Goal: Information Seeking & Learning: Learn about a topic

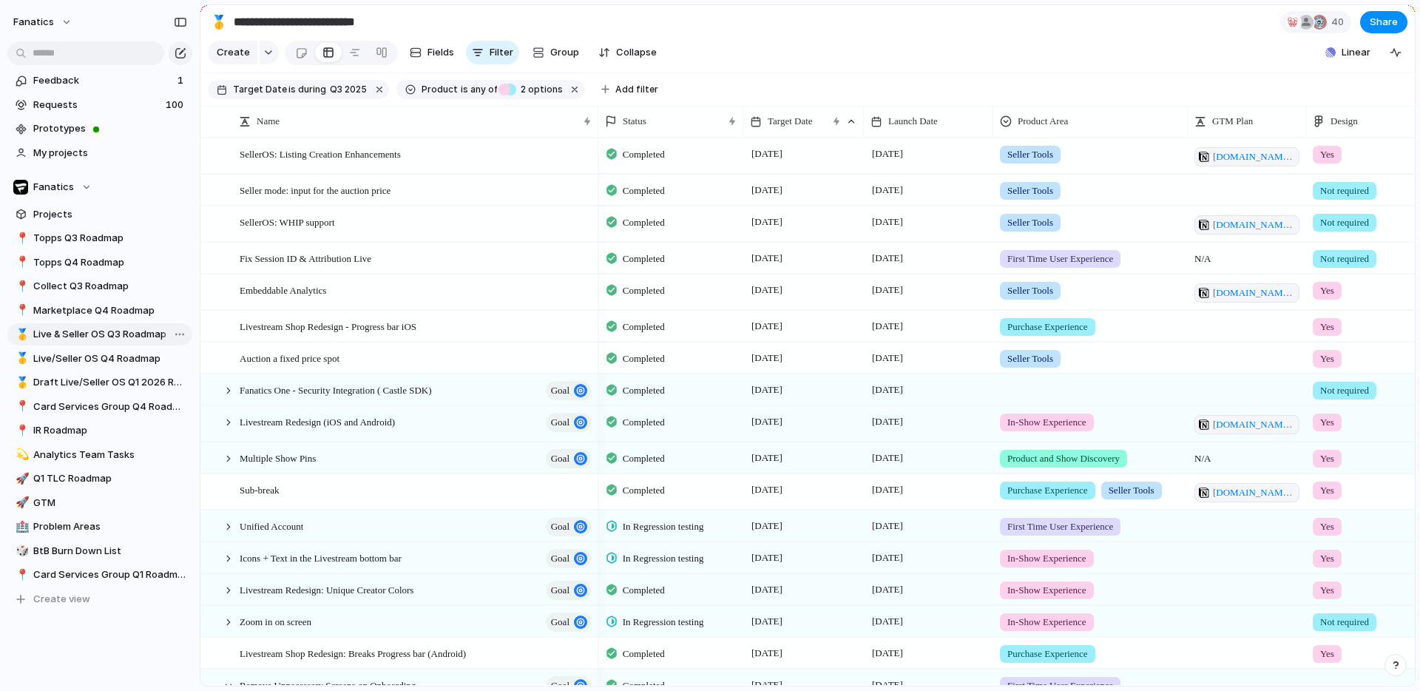
click at [72, 333] on span "Live & Seller OS Q3 Roadmap" at bounding box center [110, 334] width 154 height 15
click at [75, 359] on span "Live/Seller OS Q4 Roadmap" at bounding box center [110, 358] width 154 height 15
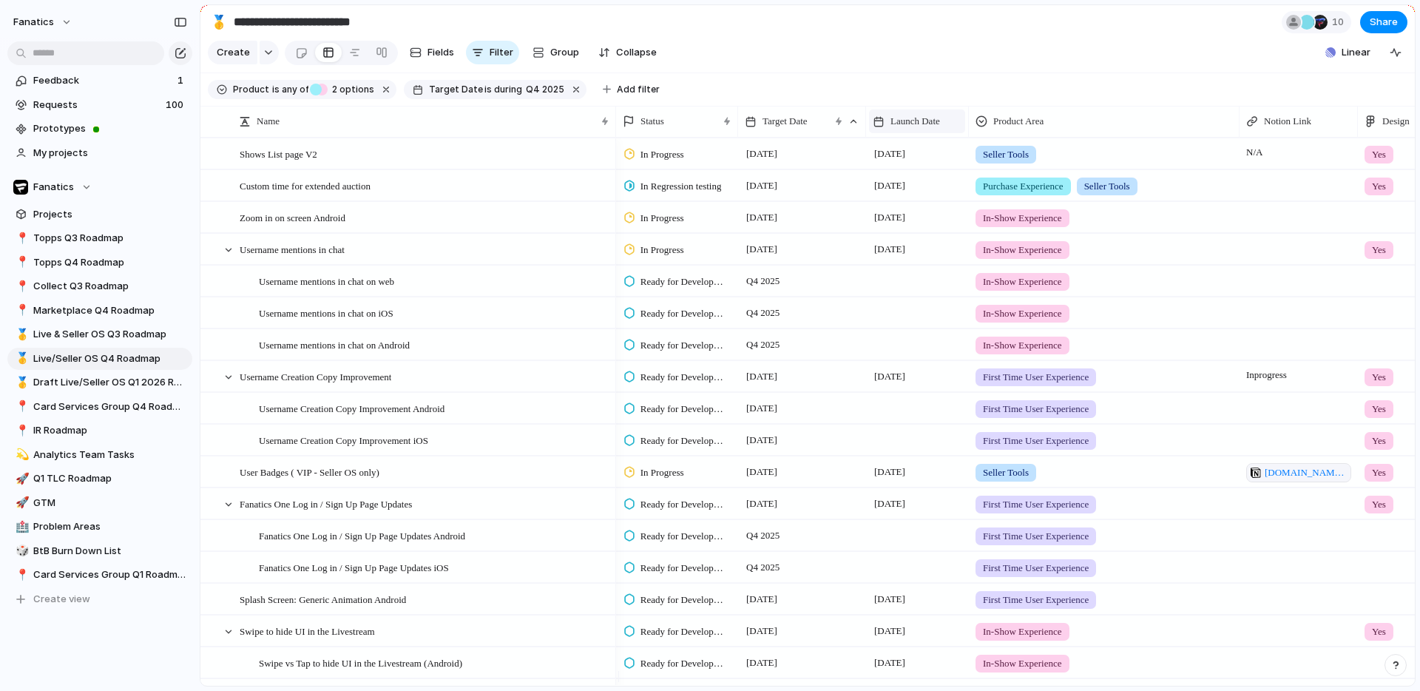
click at [951, 128] on div "Launch Date" at bounding box center [917, 121] width 89 height 15
click at [914, 241] on span "Sort descending" at bounding box center [936, 236] width 78 height 15
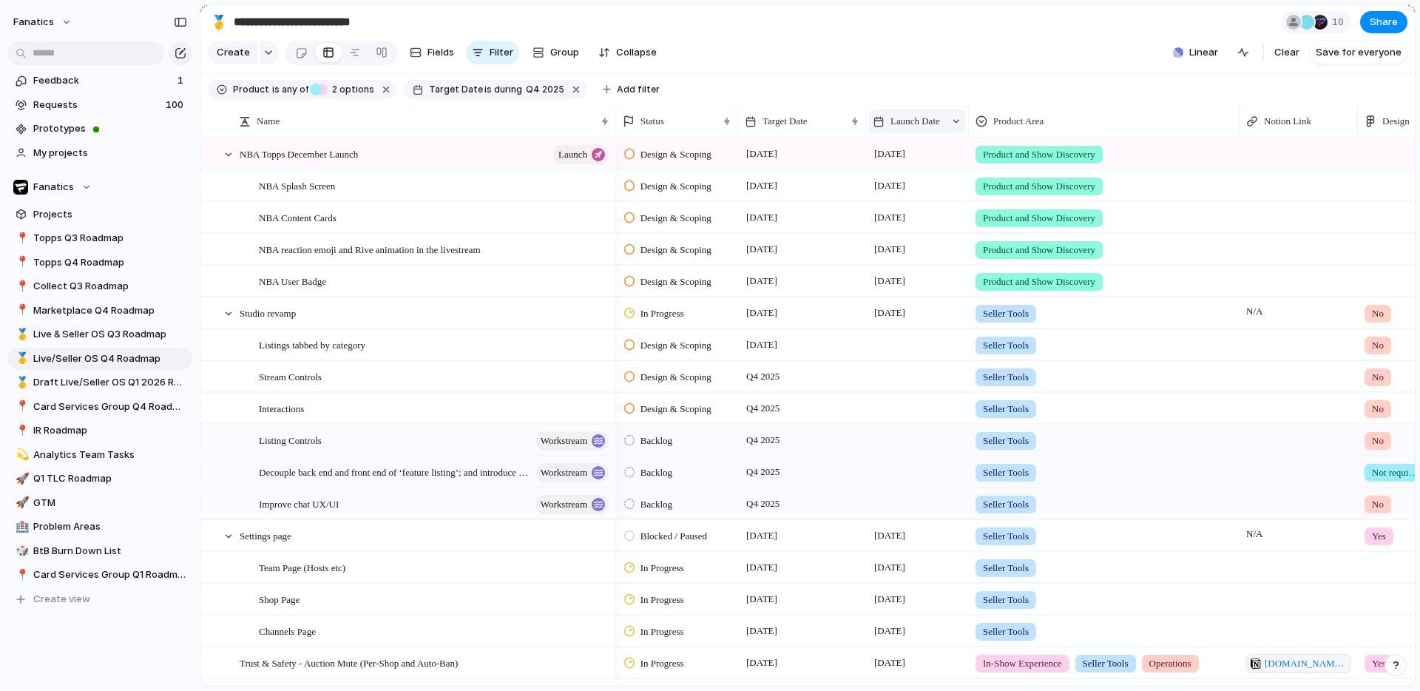
click at [914, 129] on span "Launch Date" at bounding box center [916, 121] width 50 height 15
click at [926, 212] on span "Sort ascending" at bounding box center [933, 212] width 72 height 15
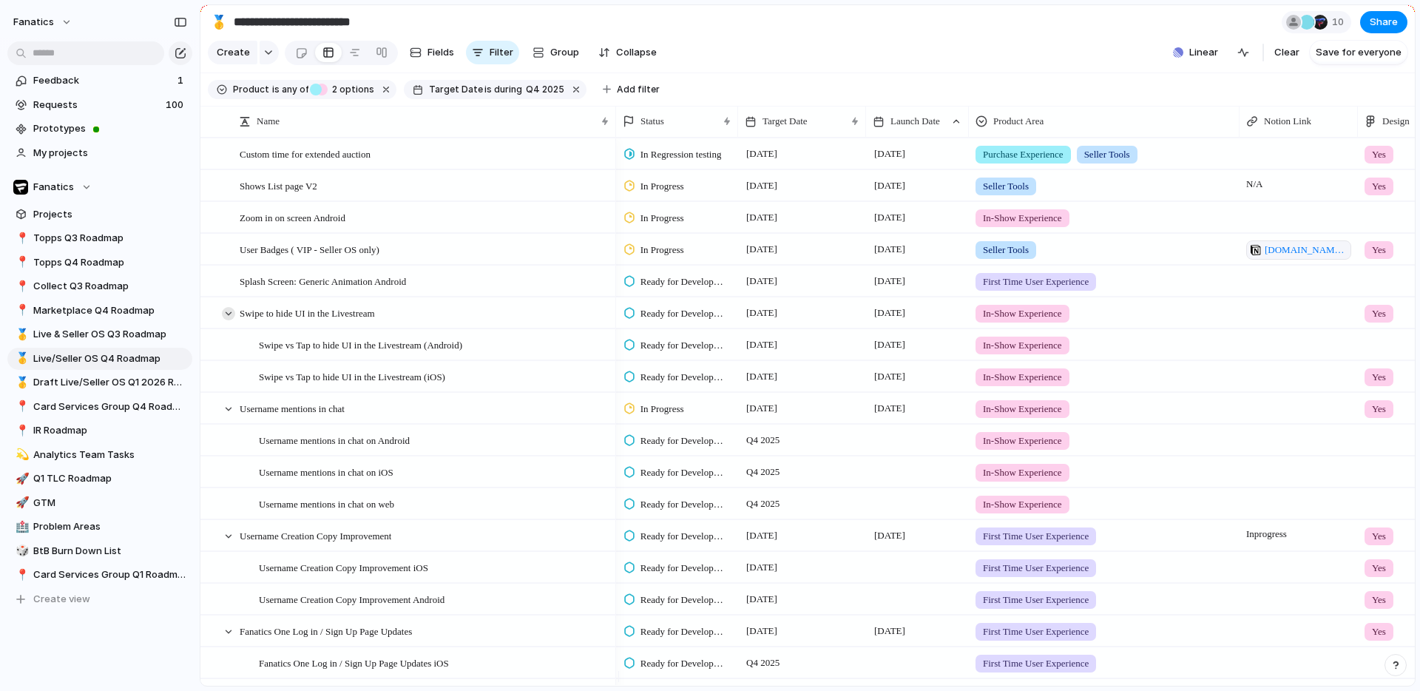
click at [230, 320] on div at bounding box center [228, 313] width 13 height 13
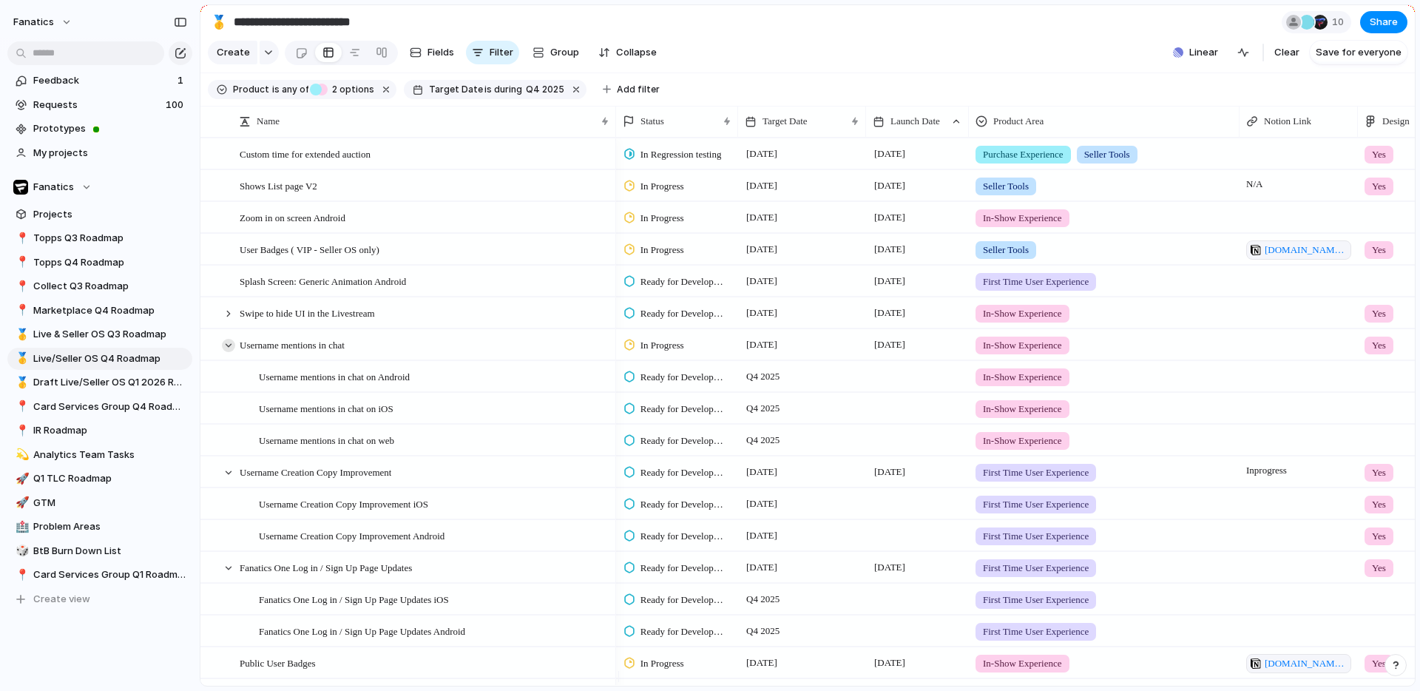
click at [229, 352] on div at bounding box center [228, 345] width 13 height 13
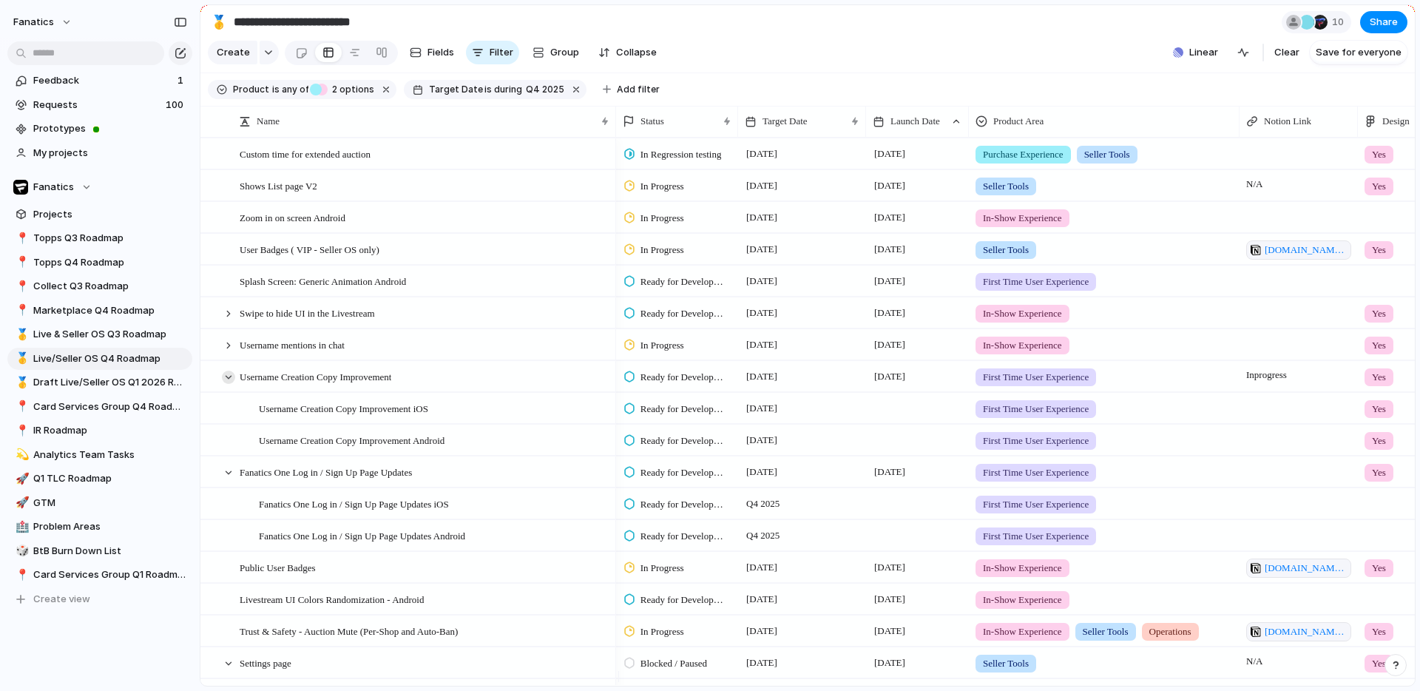
click at [228, 384] on div at bounding box center [228, 377] width 13 height 13
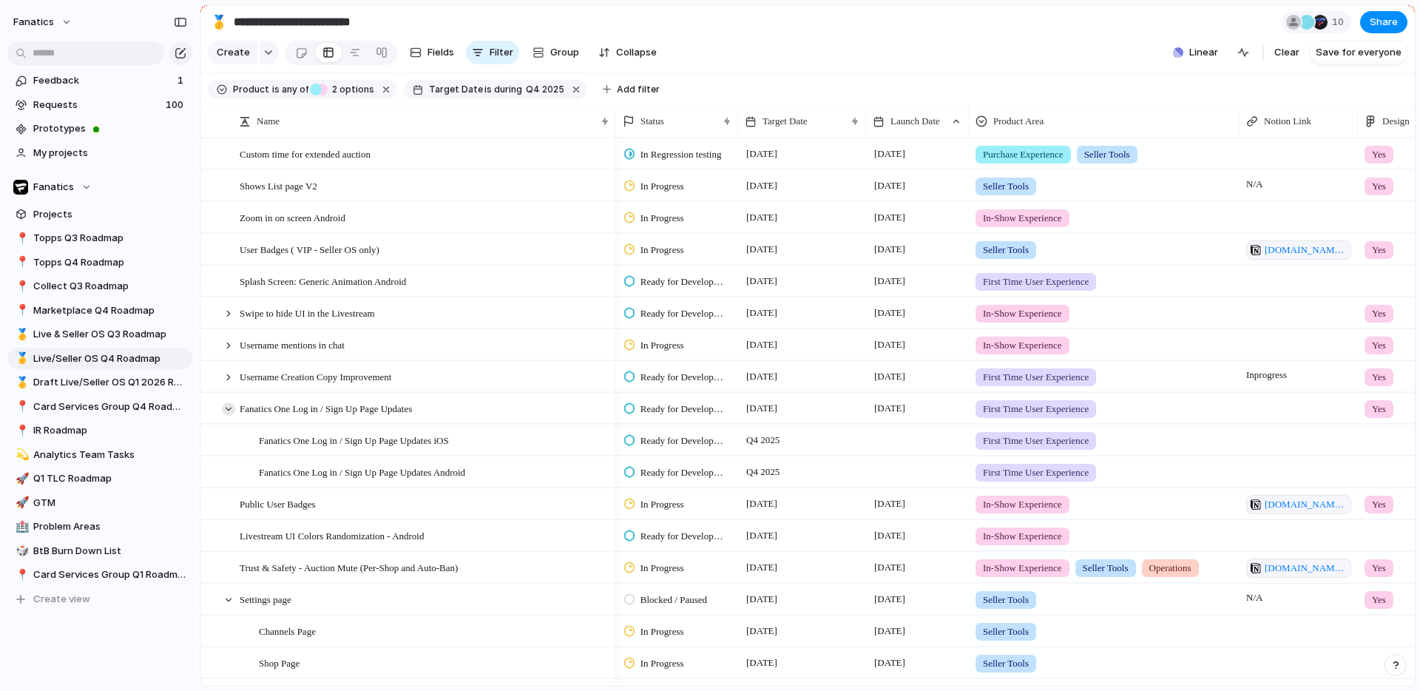
click at [231, 416] on div at bounding box center [228, 408] width 13 height 13
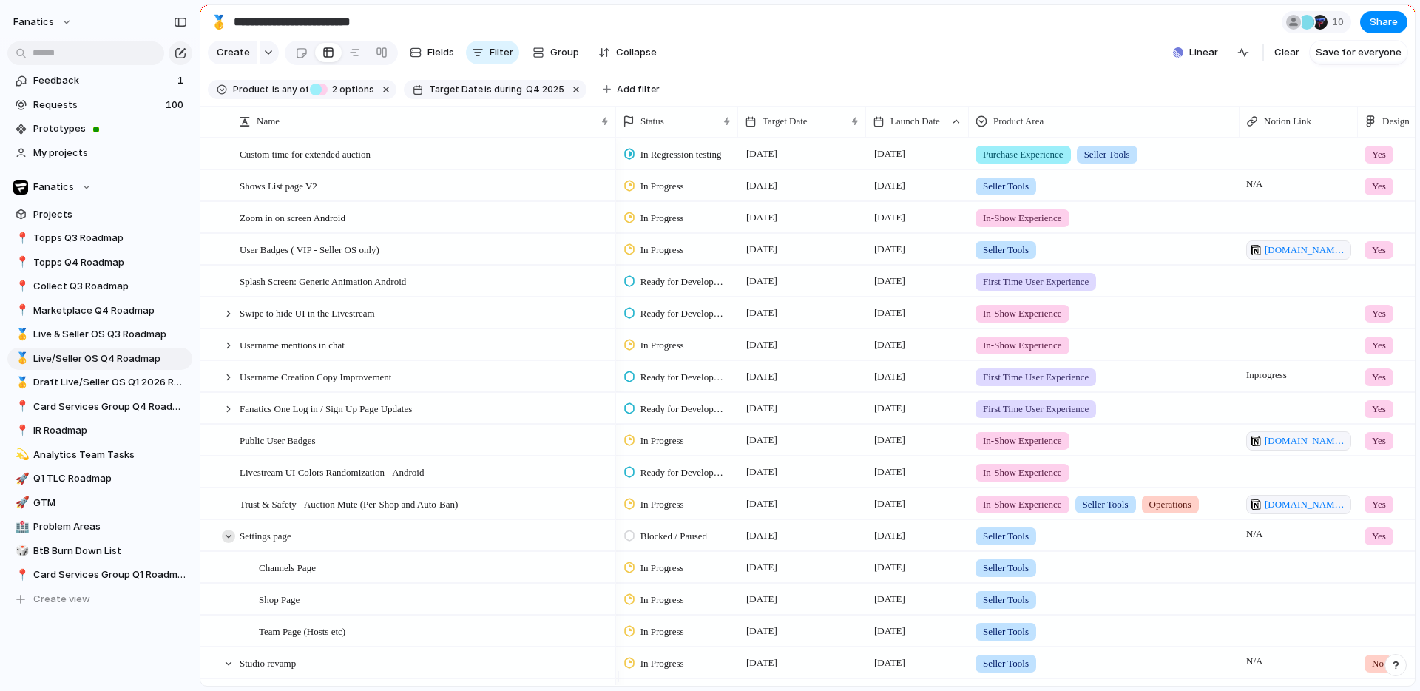
click at [229, 543] on div at bounding box center [228, 536] width 13 height 13
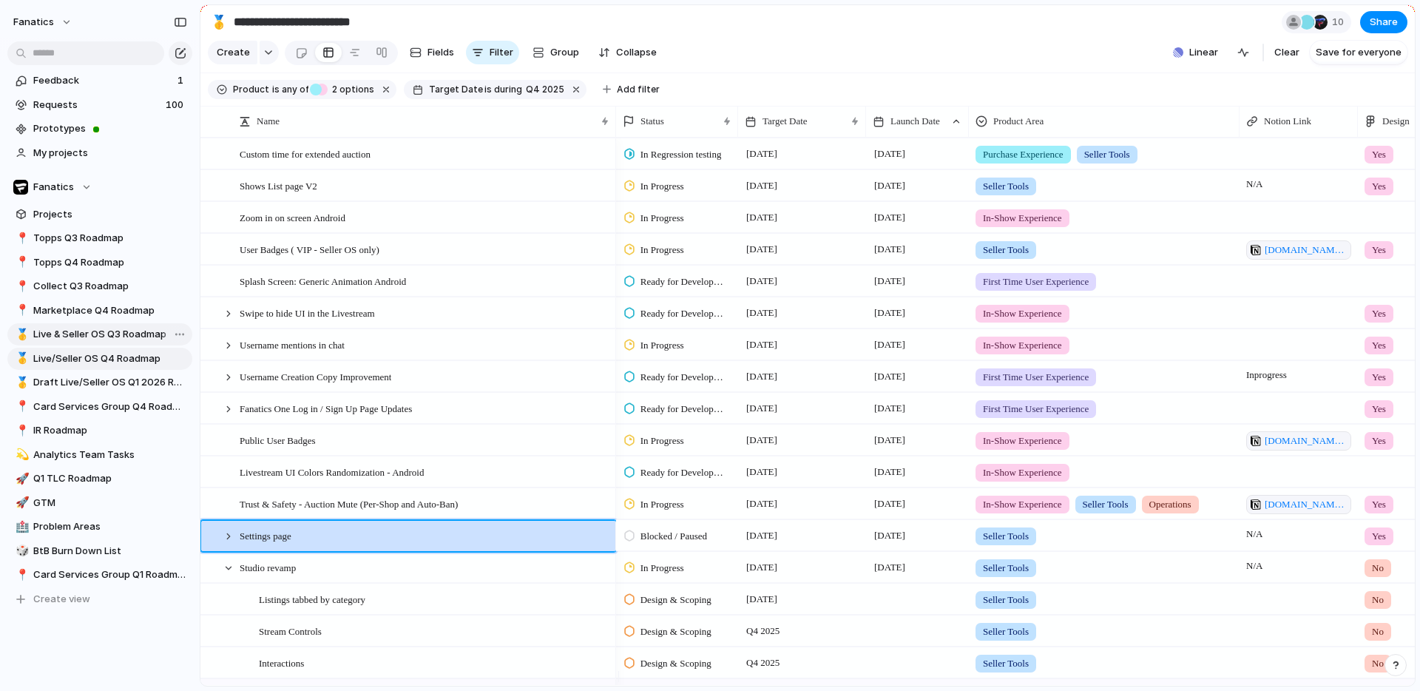
click at [101, 336] on span "Live & Seller OS Q3 Roadmap" at bounding box center [110, 334] width 154 height 15
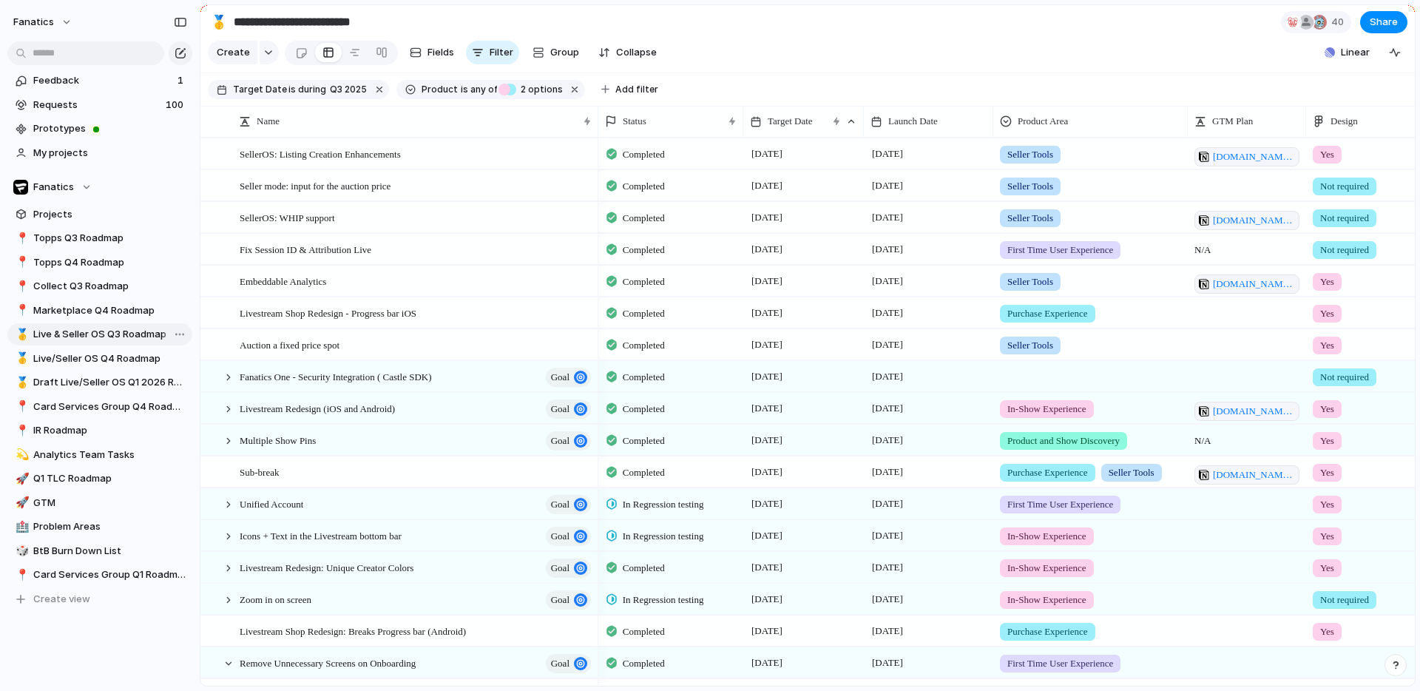
type input "**********"
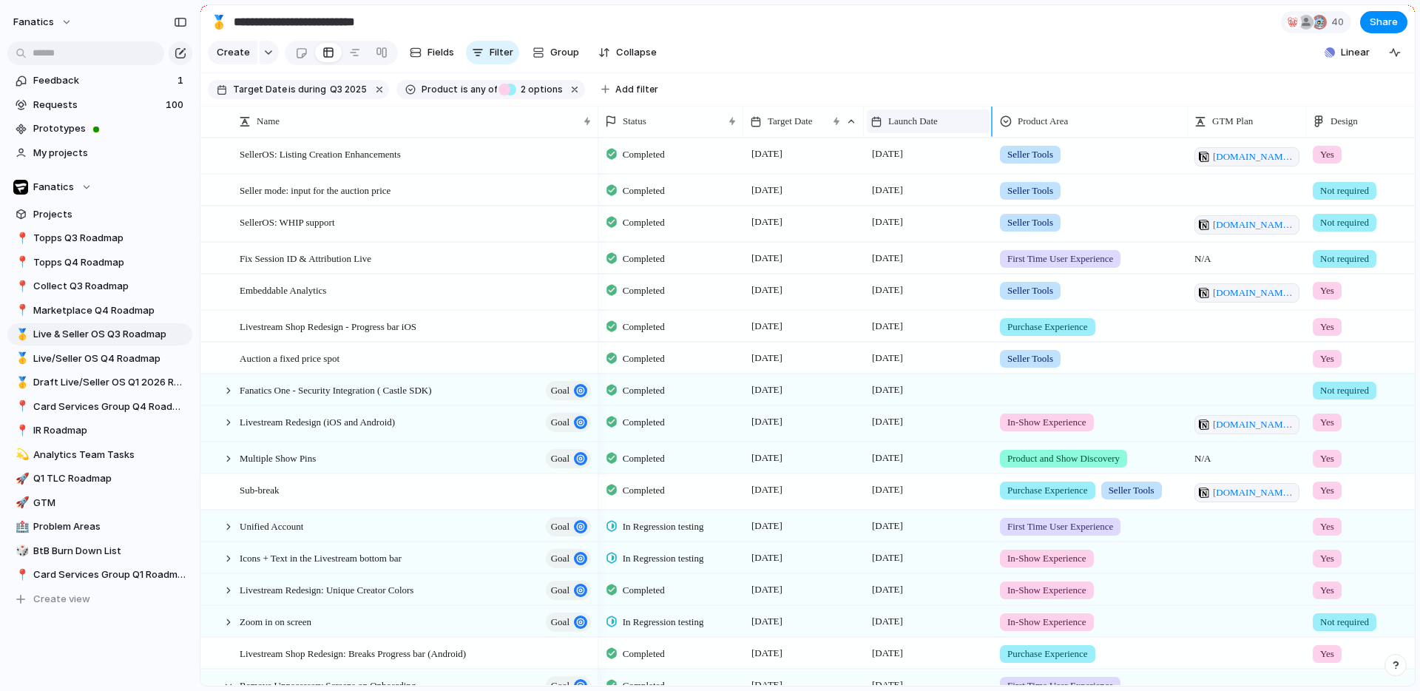
click at [927, 129] on span "Launch Date" at bounding box center [913, 121] width 50 height 15
click at [931, 237] on span "Sort descending" at bounding box center [934, 236] width 78 height 15
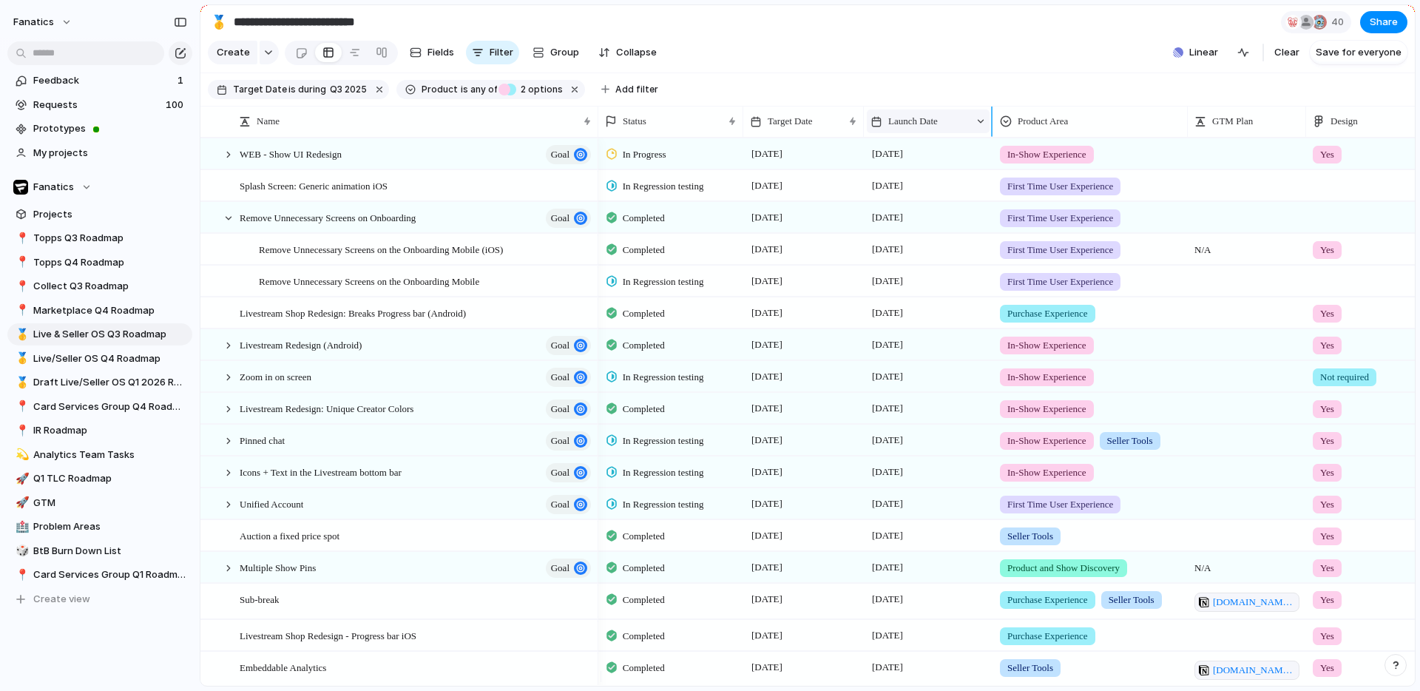
click at [907, 129] on span "Launch Date" at bounding box center [913, 121] width 50 height 15
click at [911, 218] on span "Sort ascending" at bounding box center [931, 212] width 72 height 15
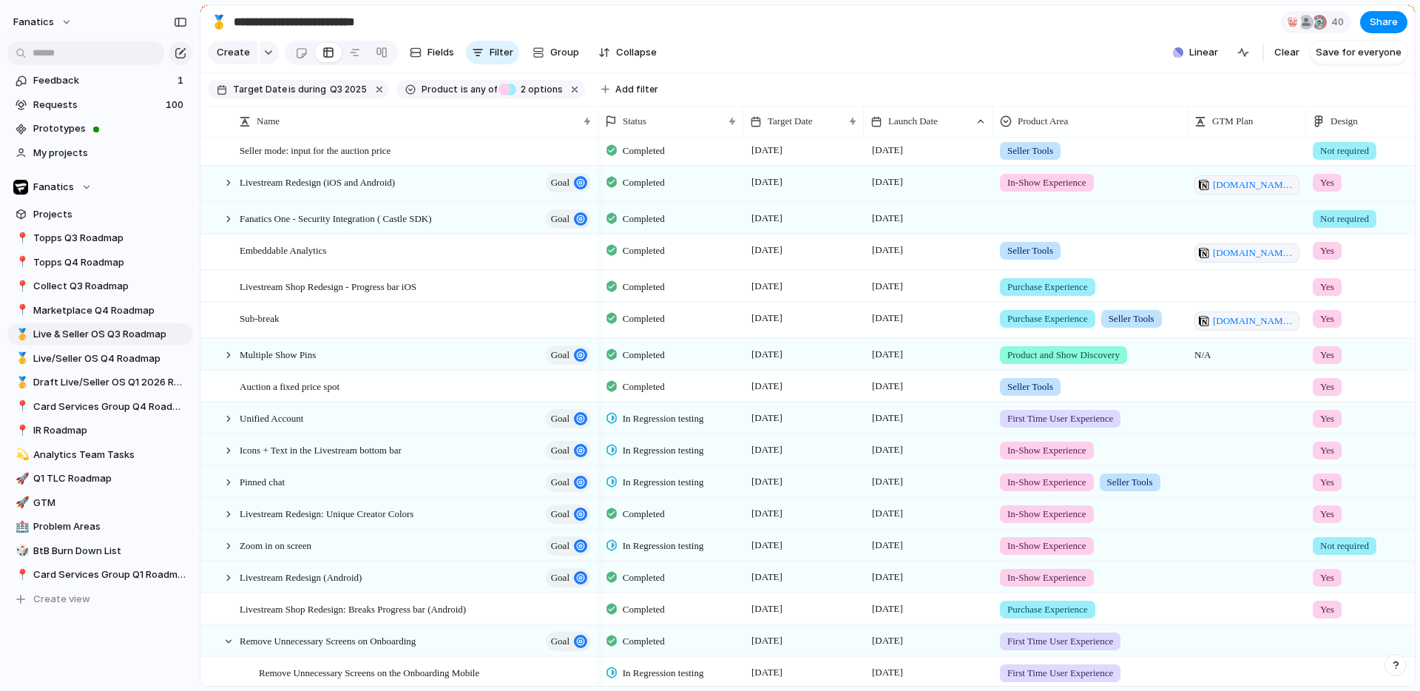
click at [1053, 55] on section "Create Fields Filter Group Zoom Collapse Linear Clear Save for everyone" at bounding box center [807, 56] width 1215 height 36
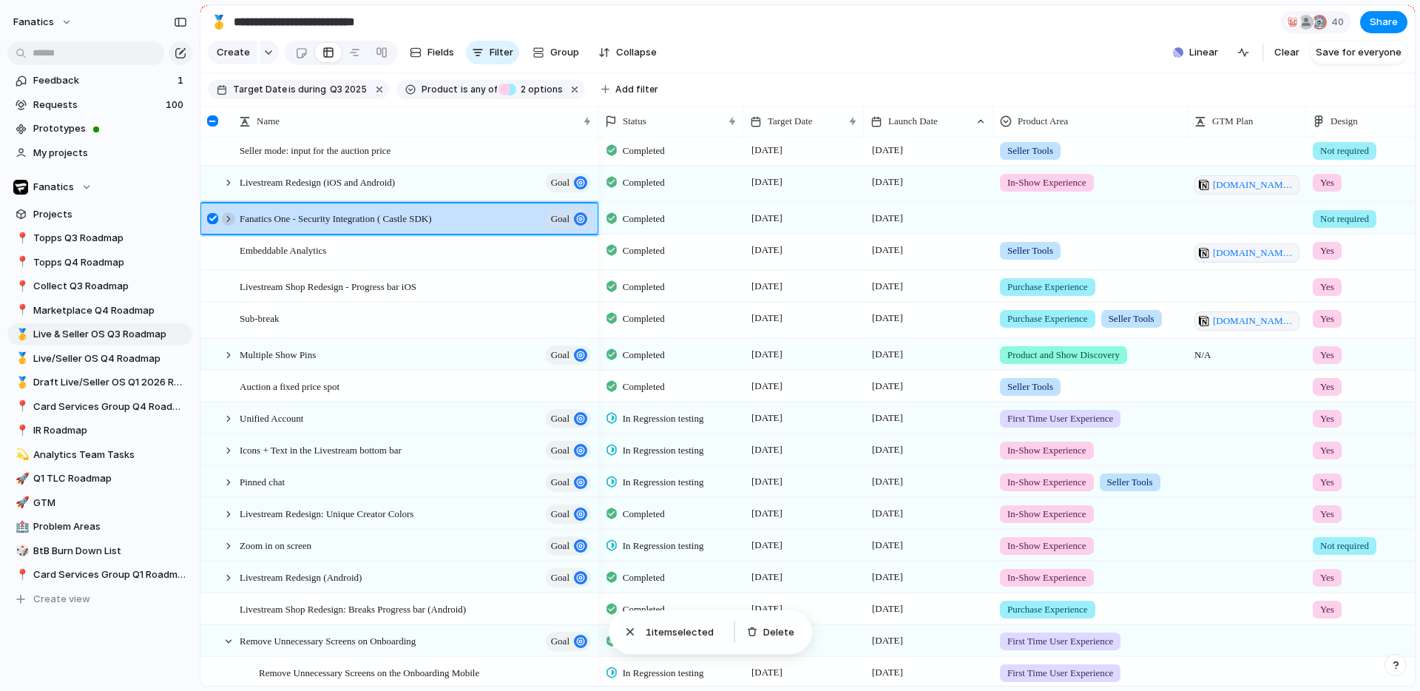
click at [230, 226] on div at bounding box center [228, 218] width 13 height 13
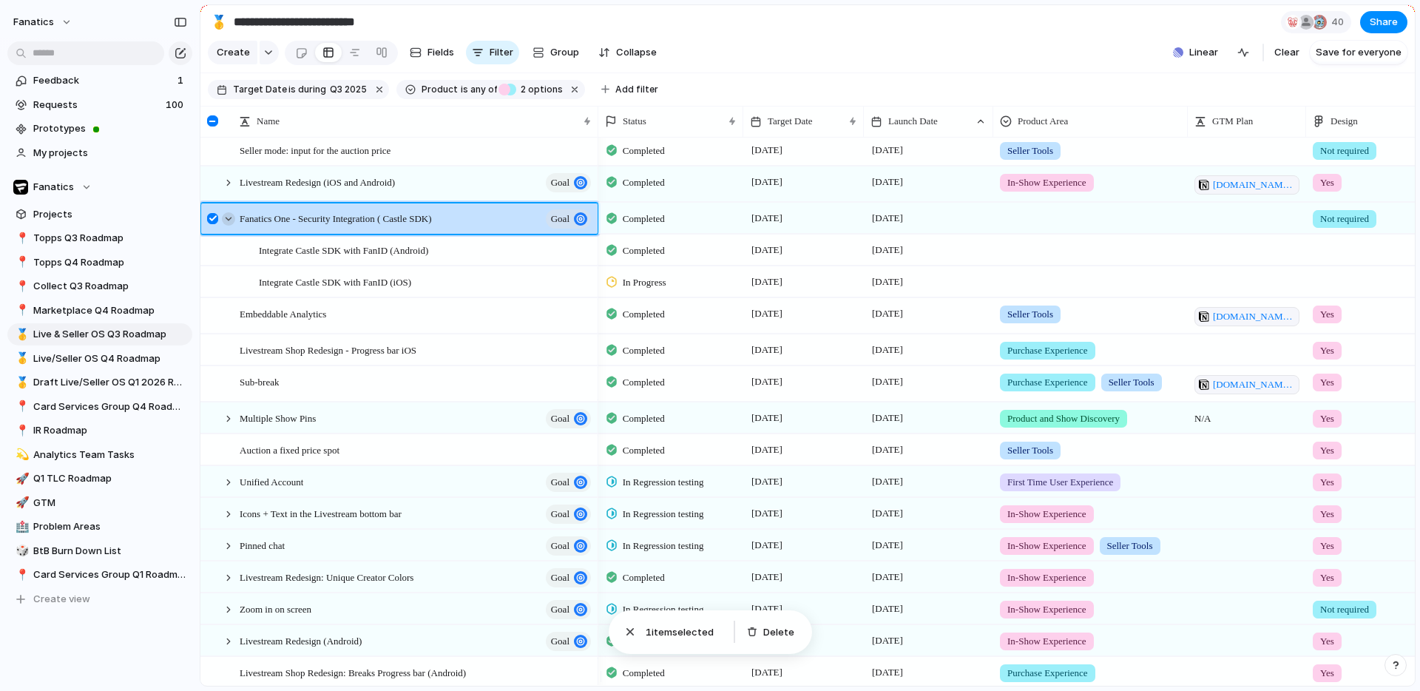
click at [230, 226] on div at bounding box center [228, 218] width 13 height 13
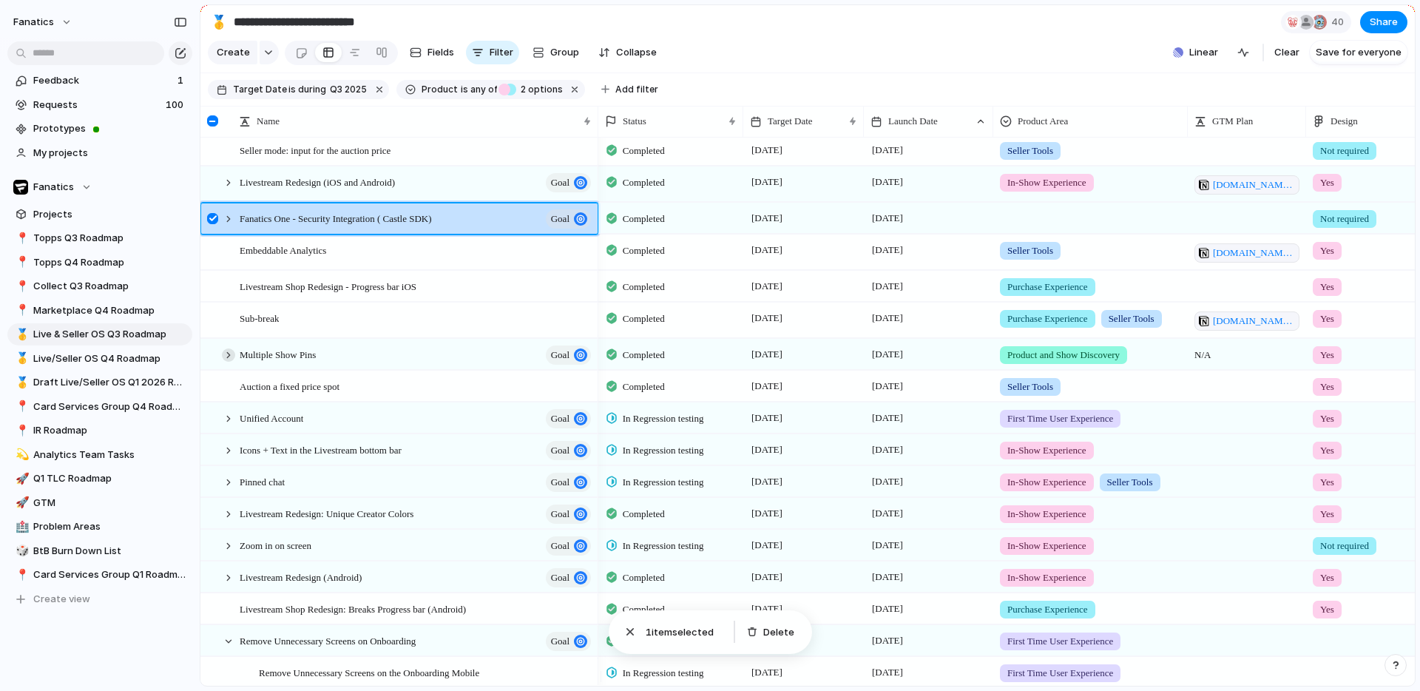
click at [231, 362] on div at bounding box center [228, 354] width 13 height 13
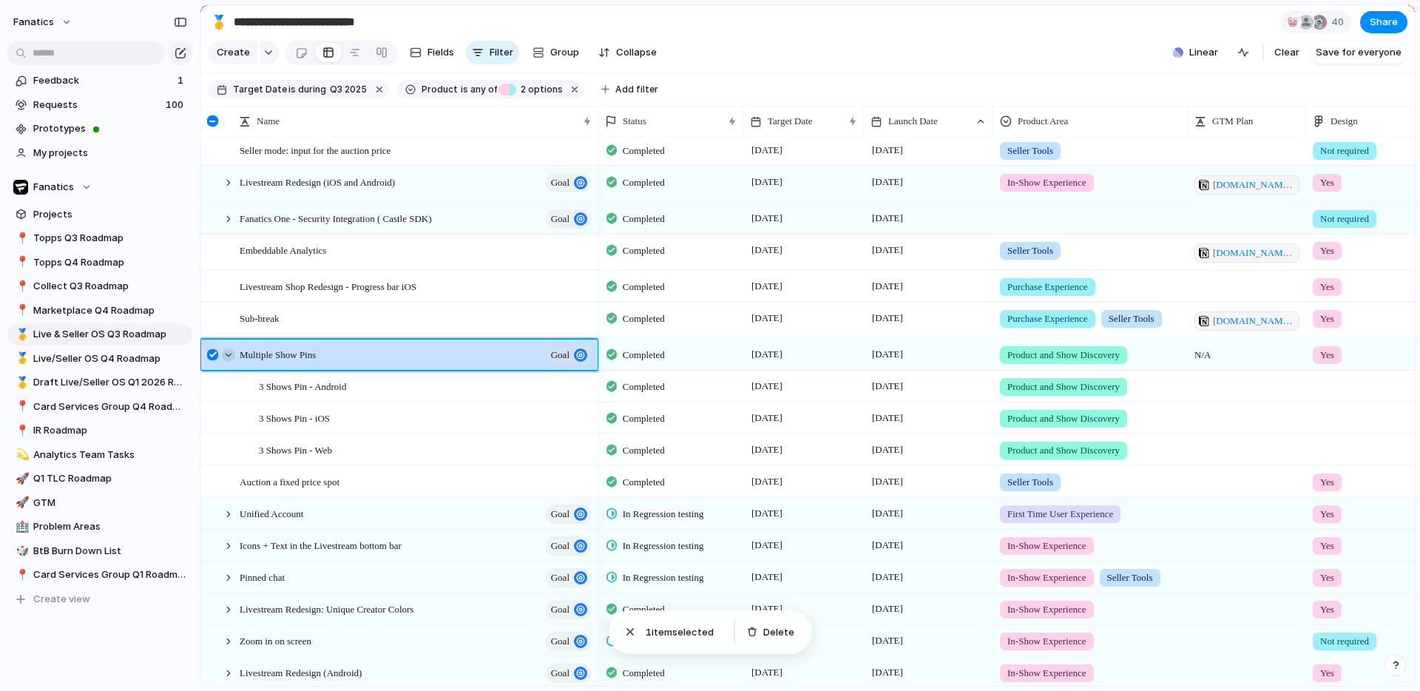
click at [231, 362] on div at bounding box center [228, 354] width 13 height 13
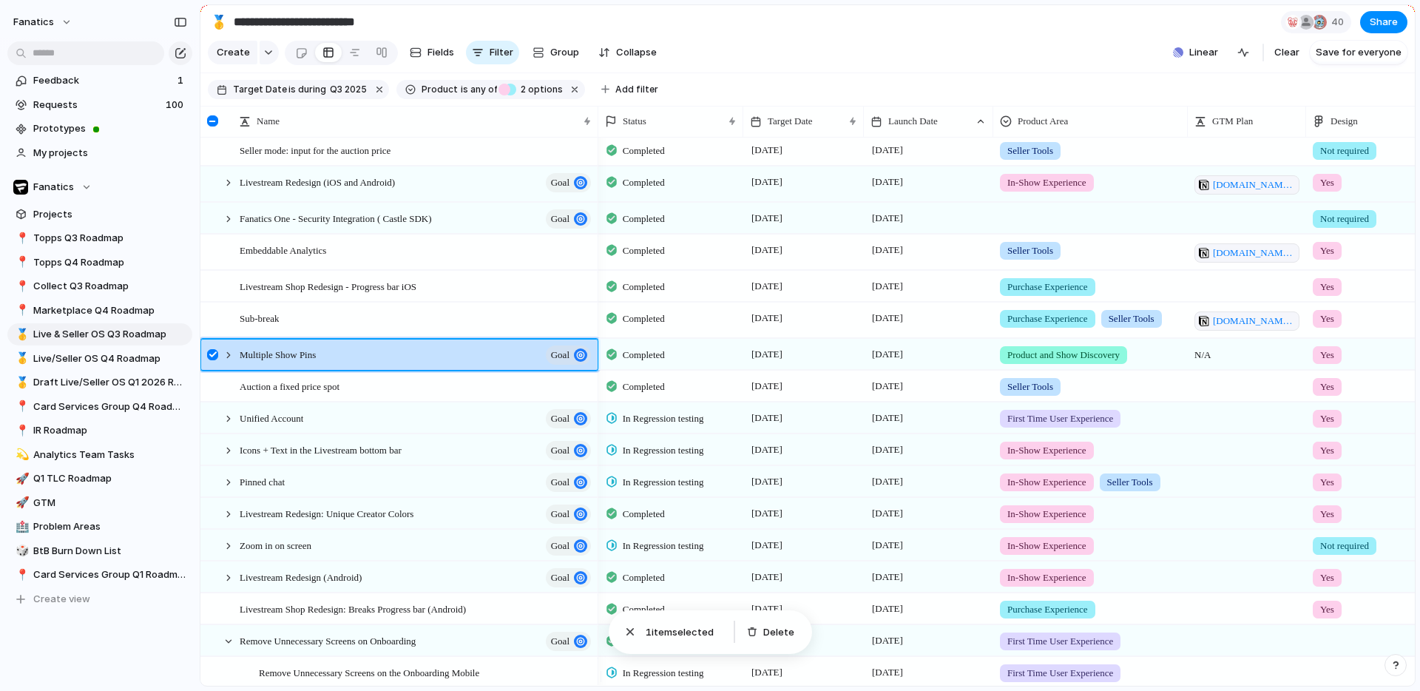
click at [212, 360] on div at bounding box center [212, 354] width 11 height 11
click at [1044, 61] on section "Create Fields Filter Group Zoom Collapse Linear Clear Save for everyone" at bounding box center [807, 56] width 1215 height 36
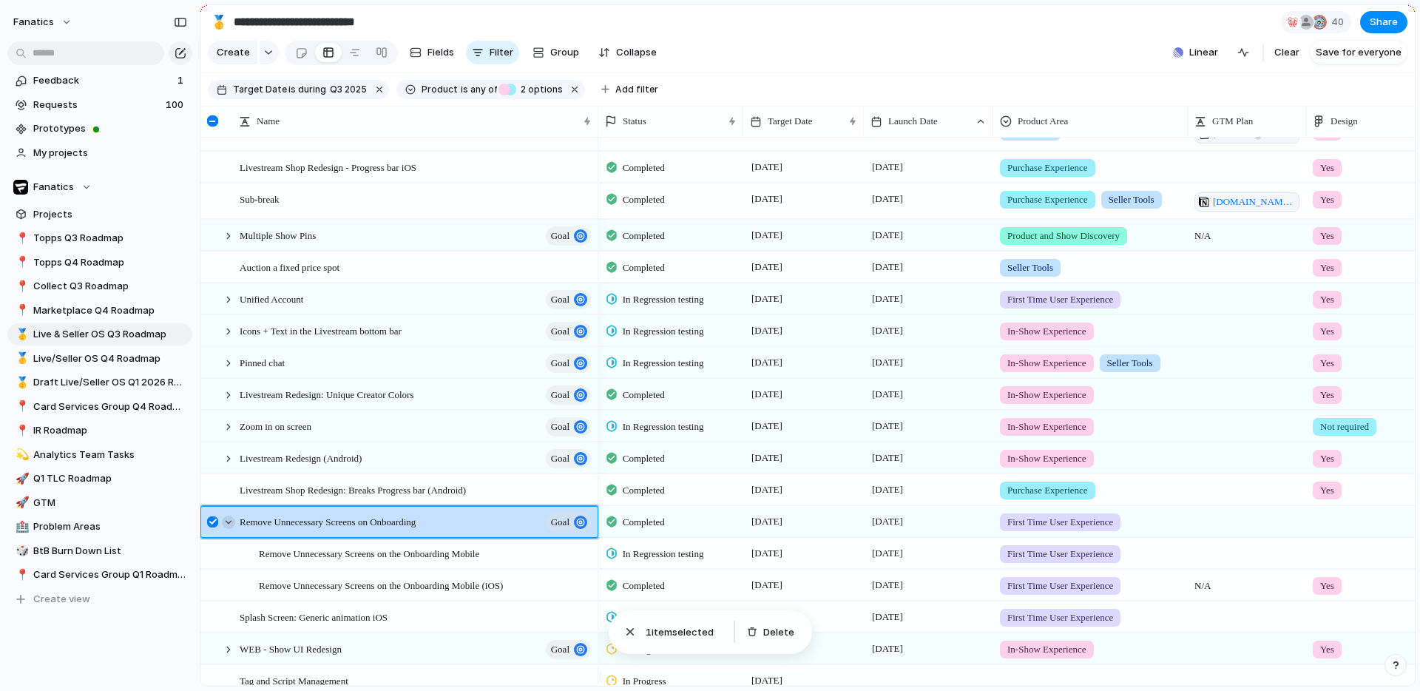
click at [226, 529] on div at bounding box center [228, 522] width 13 height 13
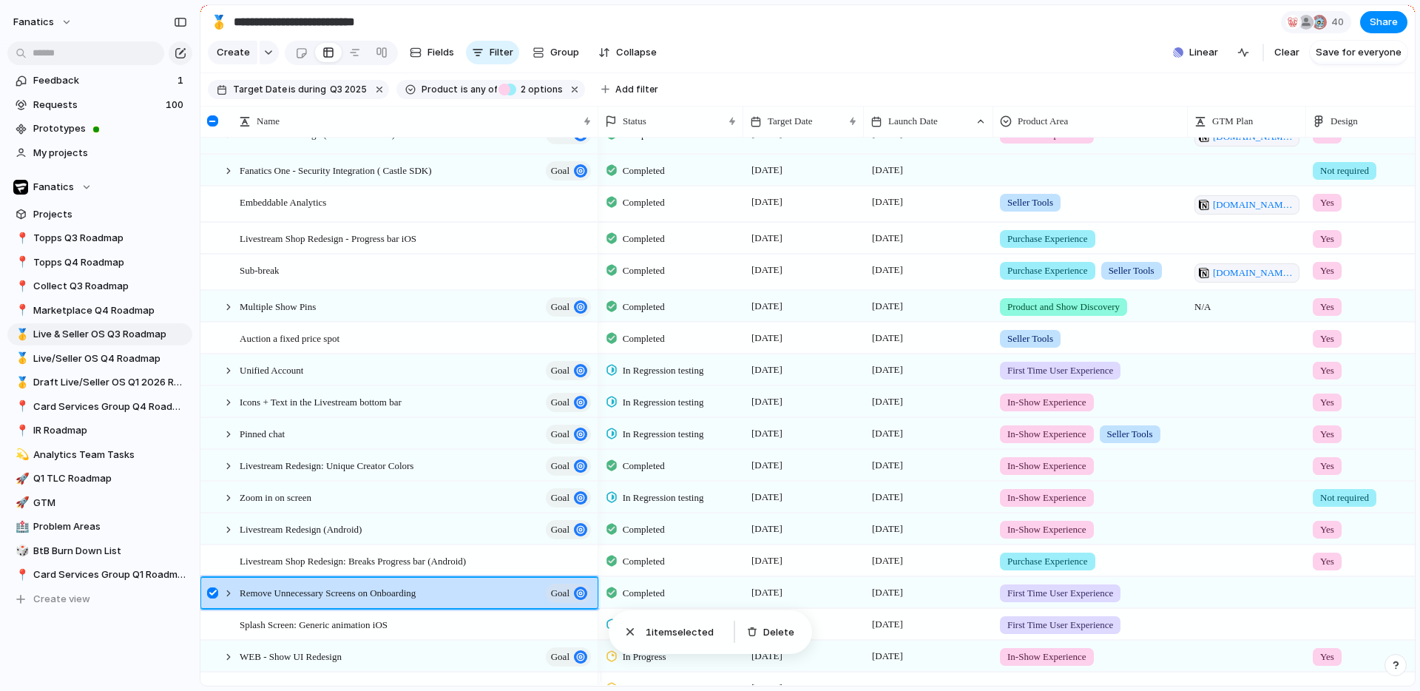
click at [1077, 43] on section "Create Fields Filter Group Zoom Collapse Linear Clear Save for everyone" at bounding box center [807, 56] width 1215 height 36
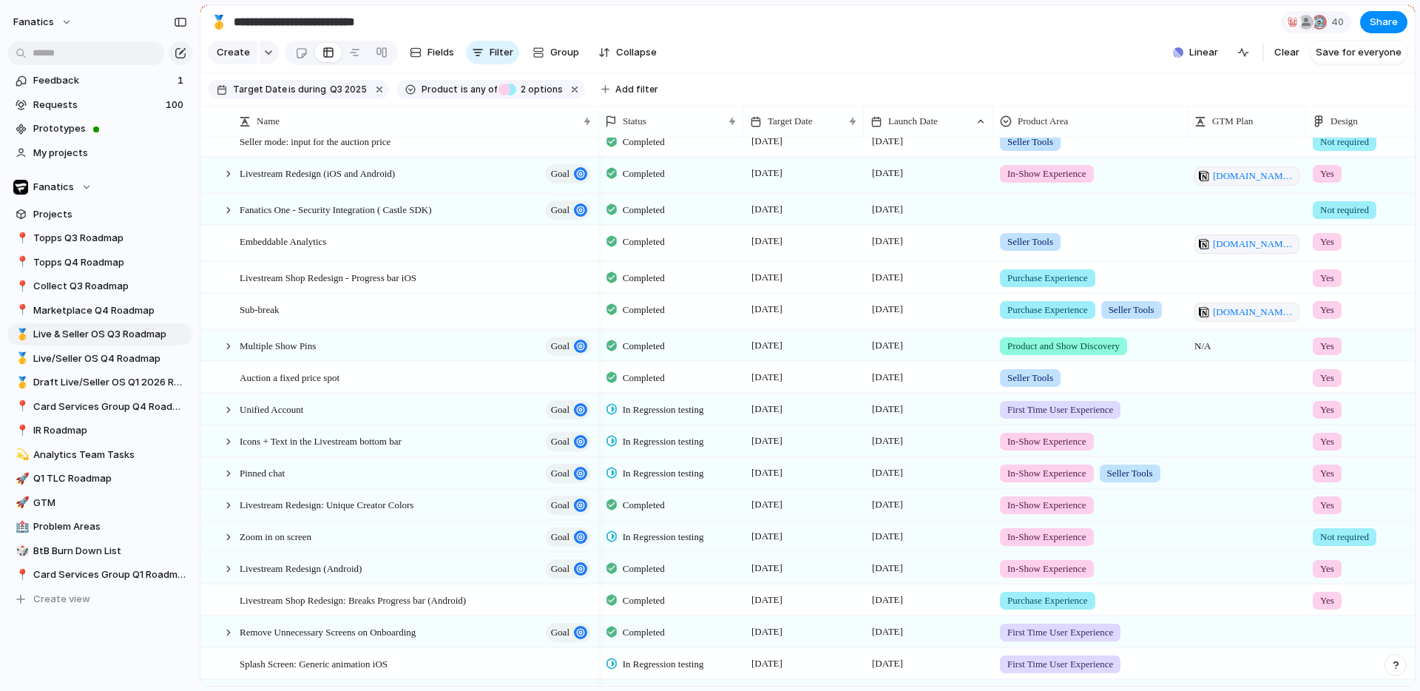
click at [875, 73] on section "Create Fields Filter Group Zoom Collapse Linear Clear Save for everyone" at bounding box center [807, 56] width 1215 height 36
